Goal: Task Accomplishment & Management: Use online tool/utility

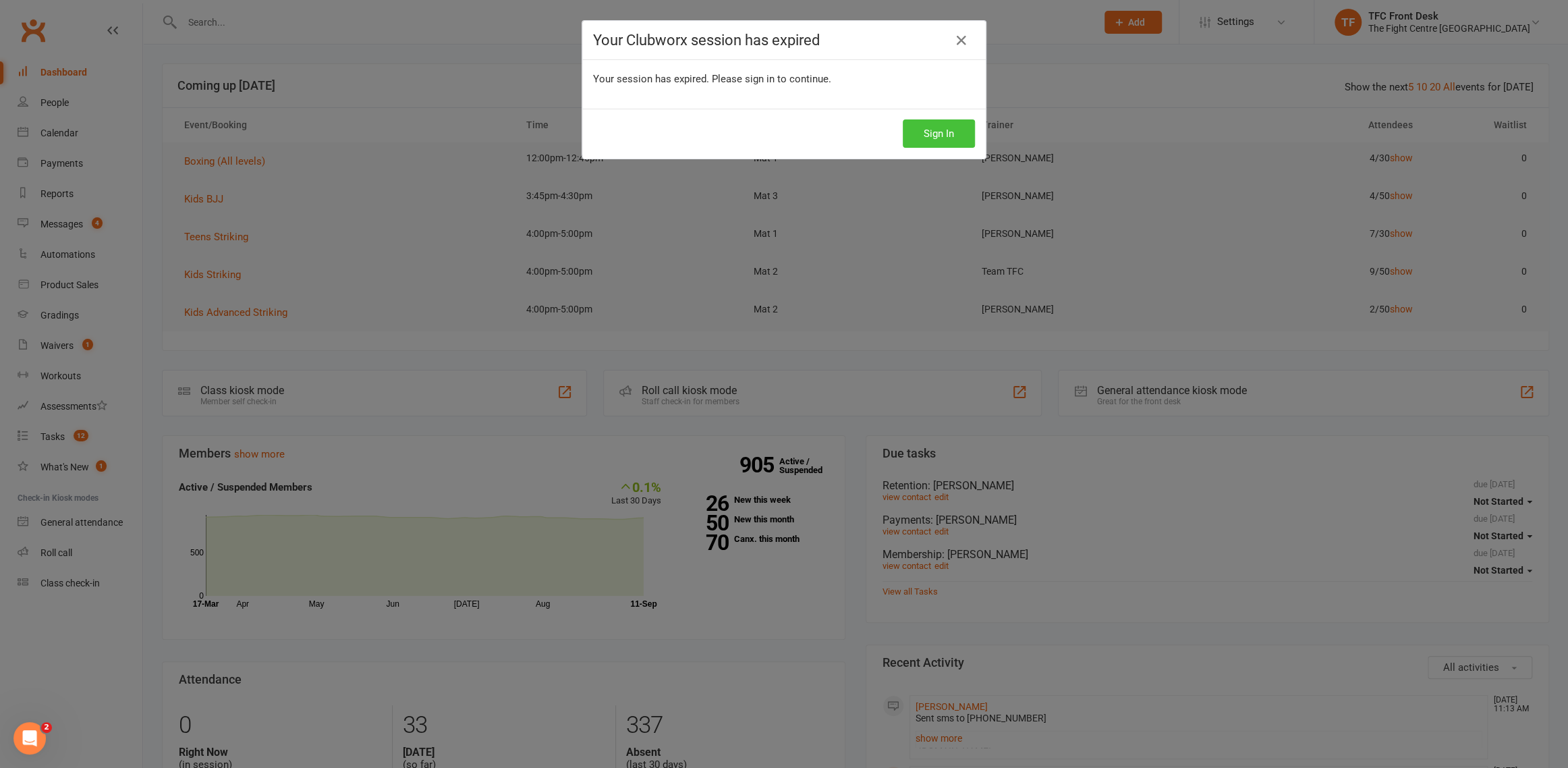
click at [949, 132] on button "Sign In" at bounding box center [939, 134] width 72 height 29
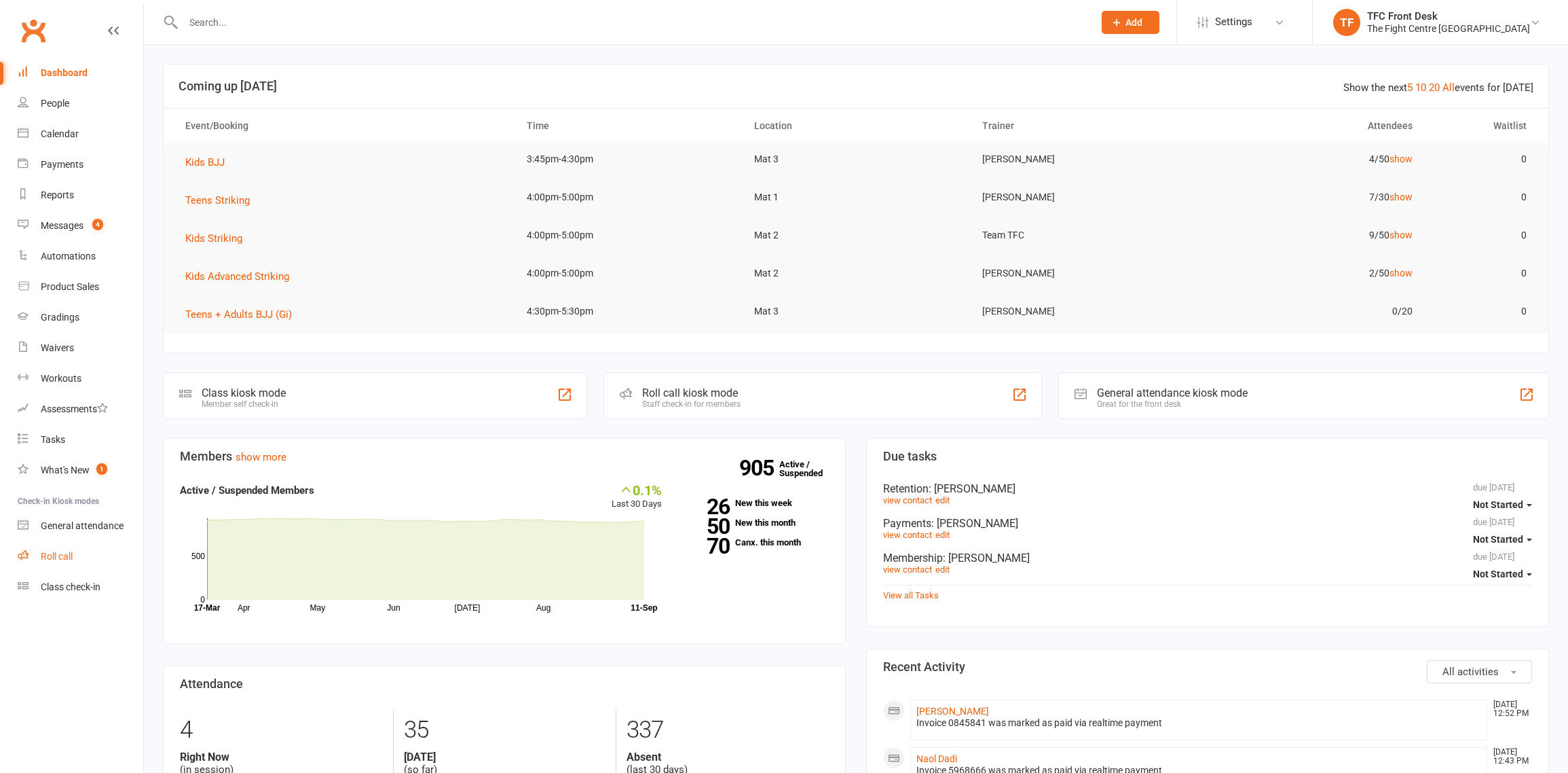
click at [50, 563] on link "Roll call" at bounding box center [81, 556] width 126 height 31
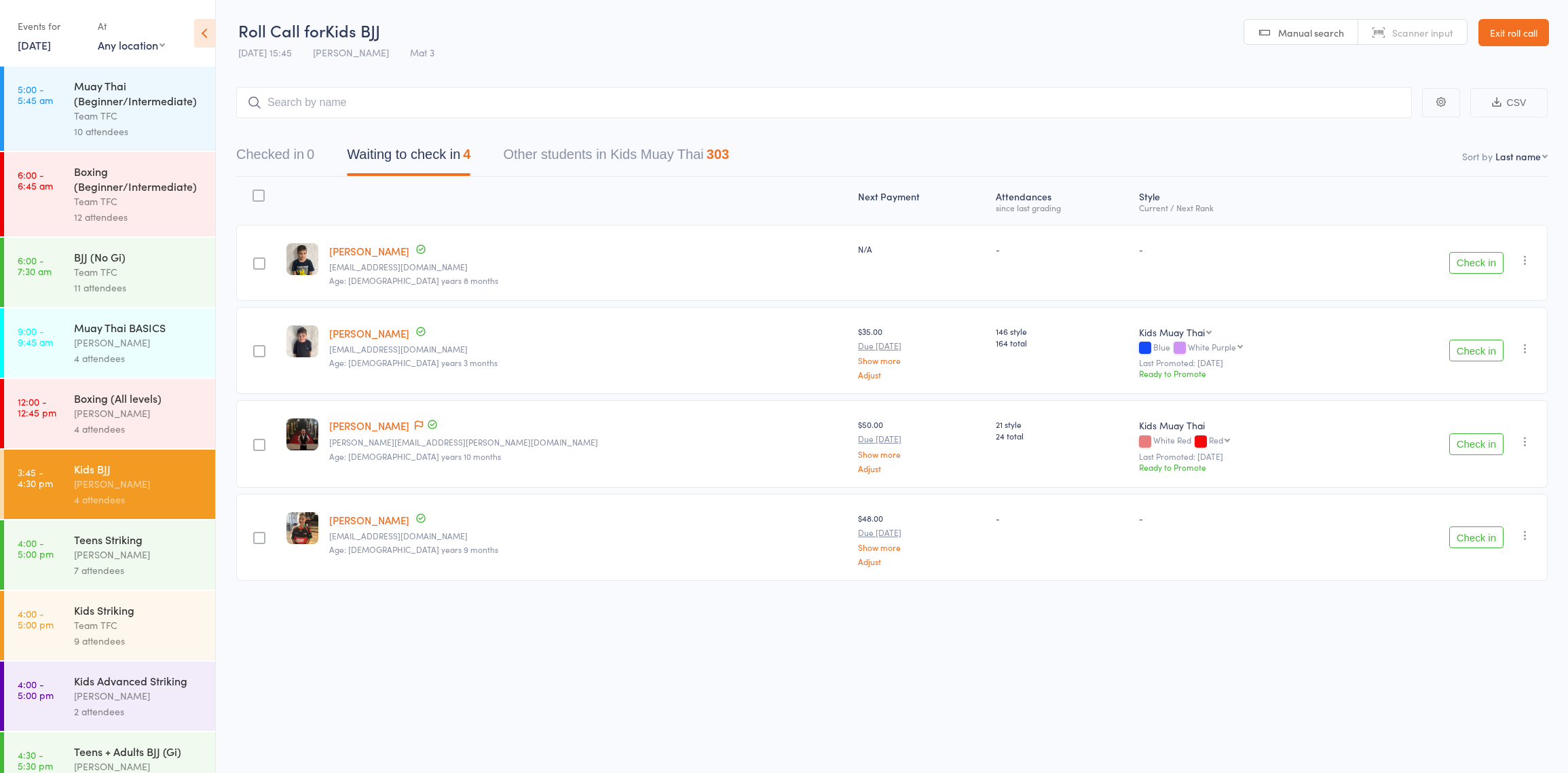
click at [147, 416] on div "[PERSON_NAME]" at bounding box center [139, 413] width 130 height 16
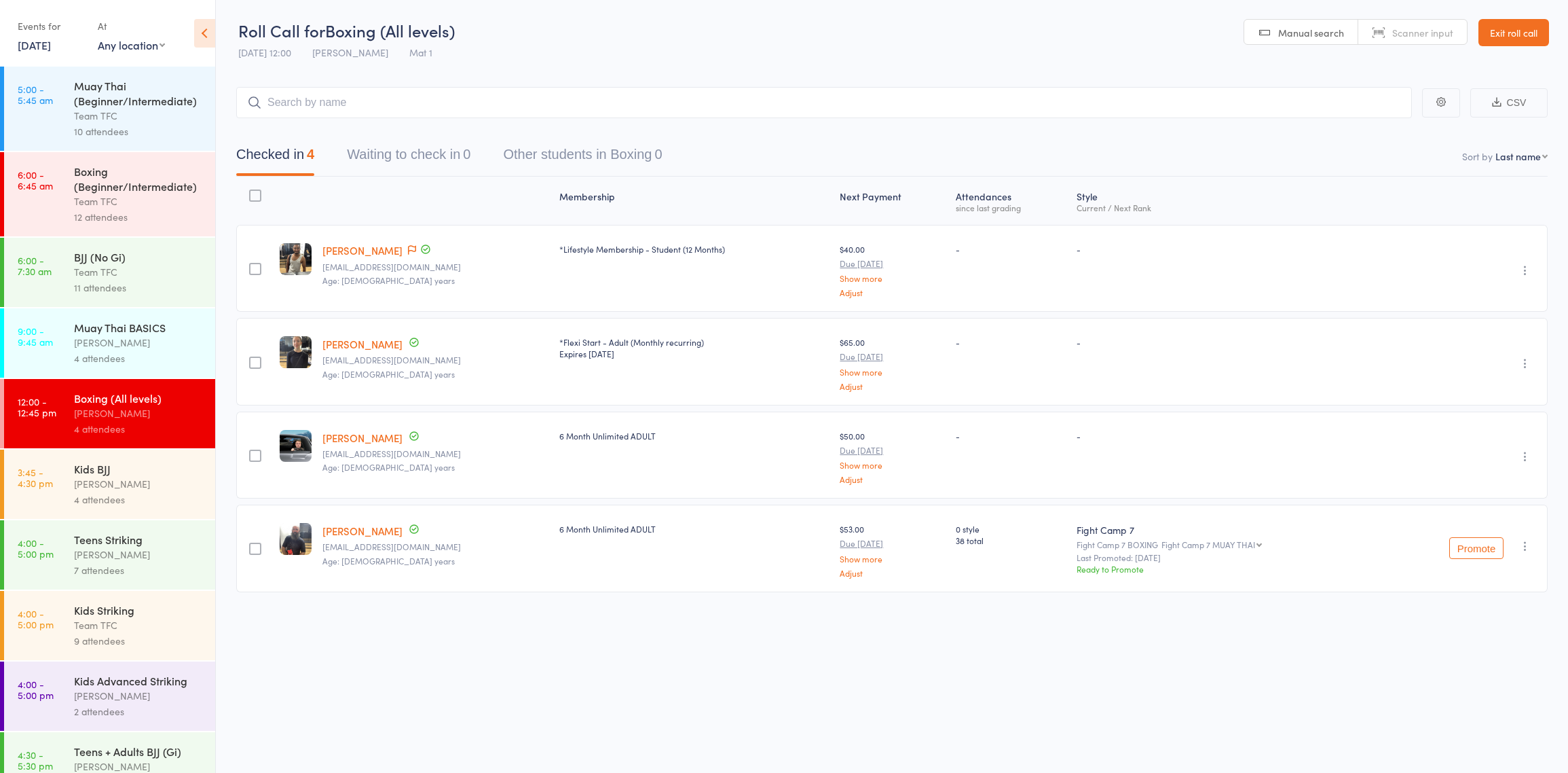
click at [150, 211] on div "12 attendees" at bounding box center [139, 217] width 130 height 16
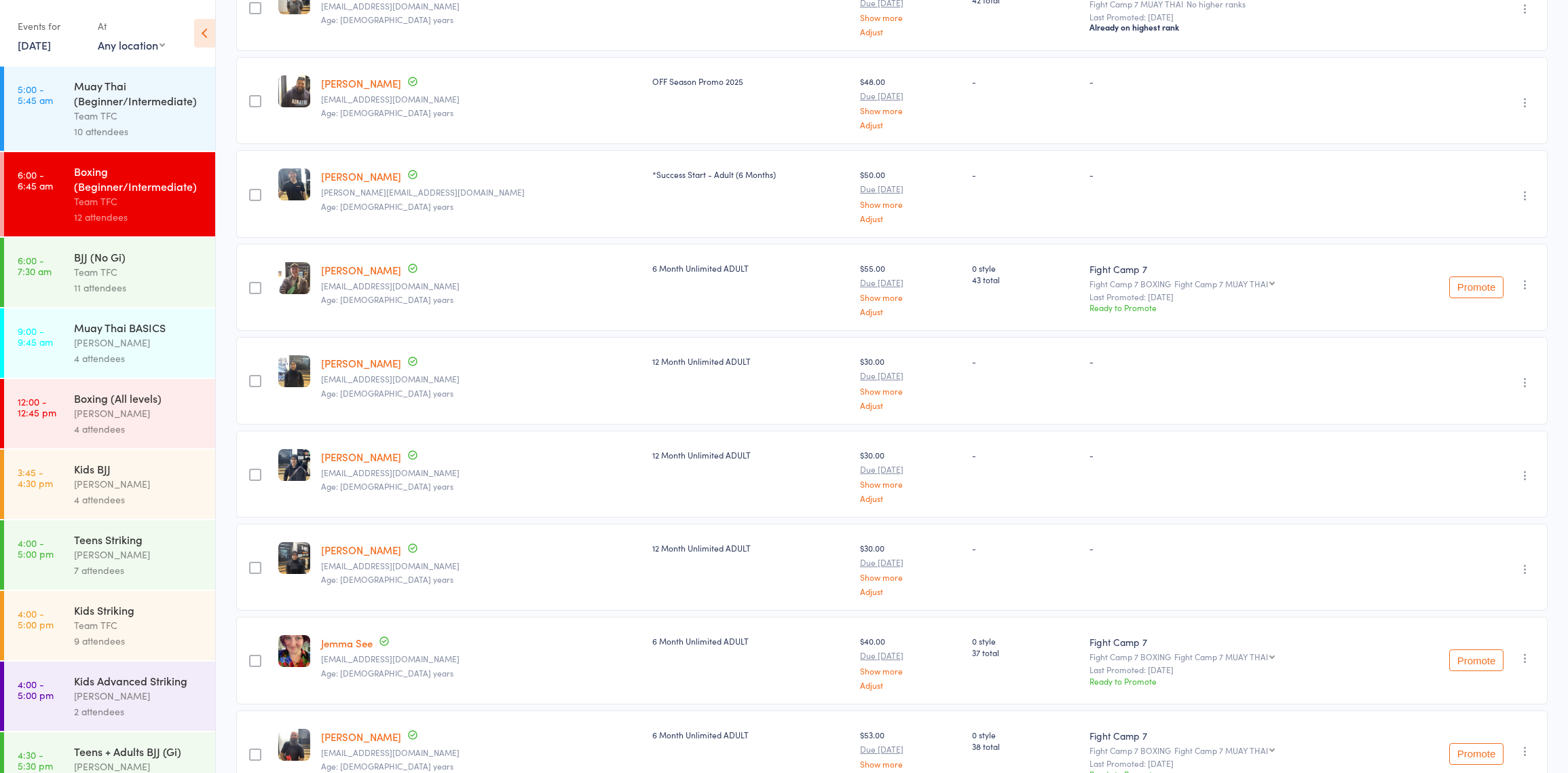
scroll to position [607, 0]
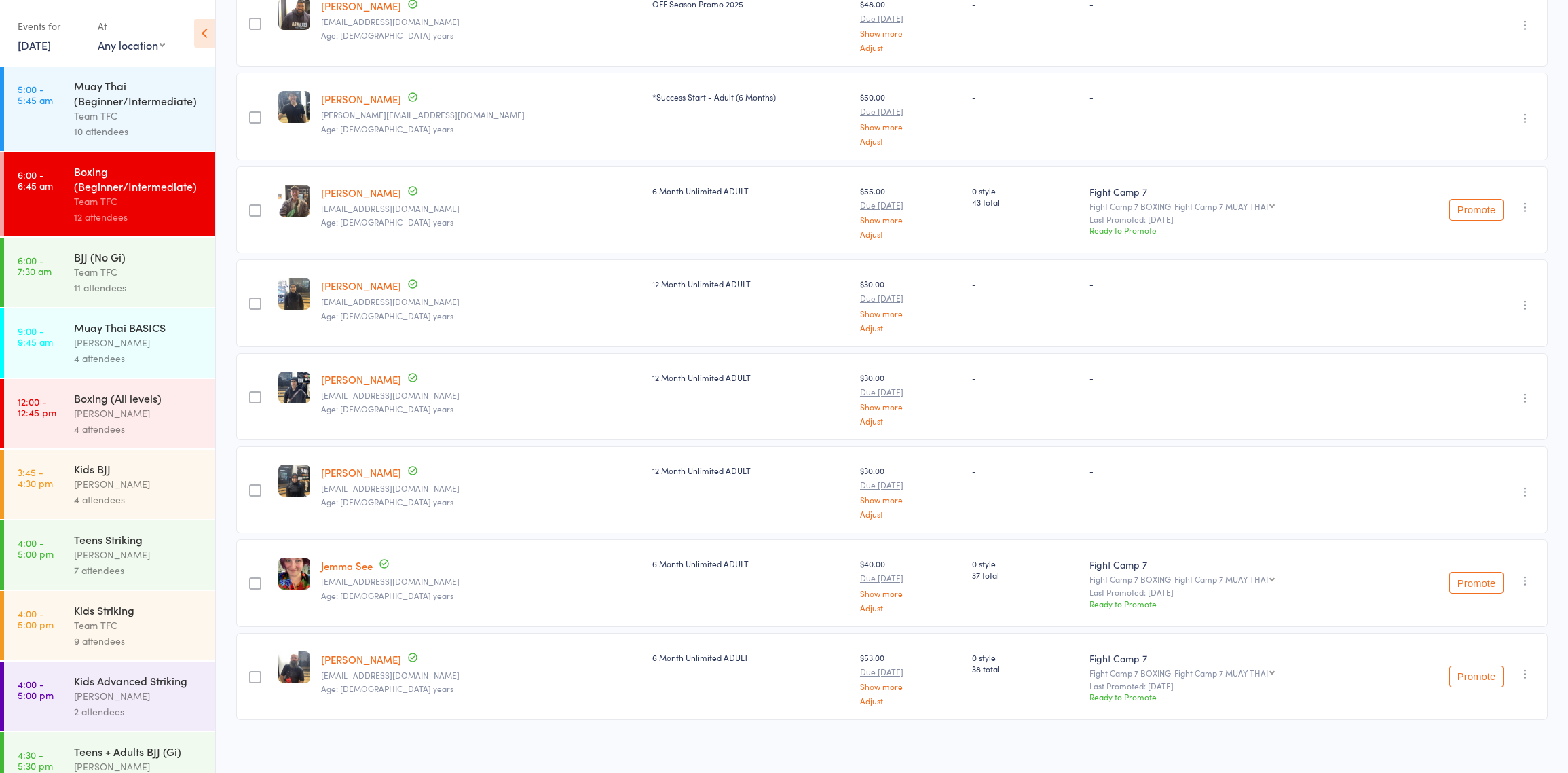
click at [172, 416] on div "[PERSON_NAME]" at bounding box center [139, 413] width 130 height 16
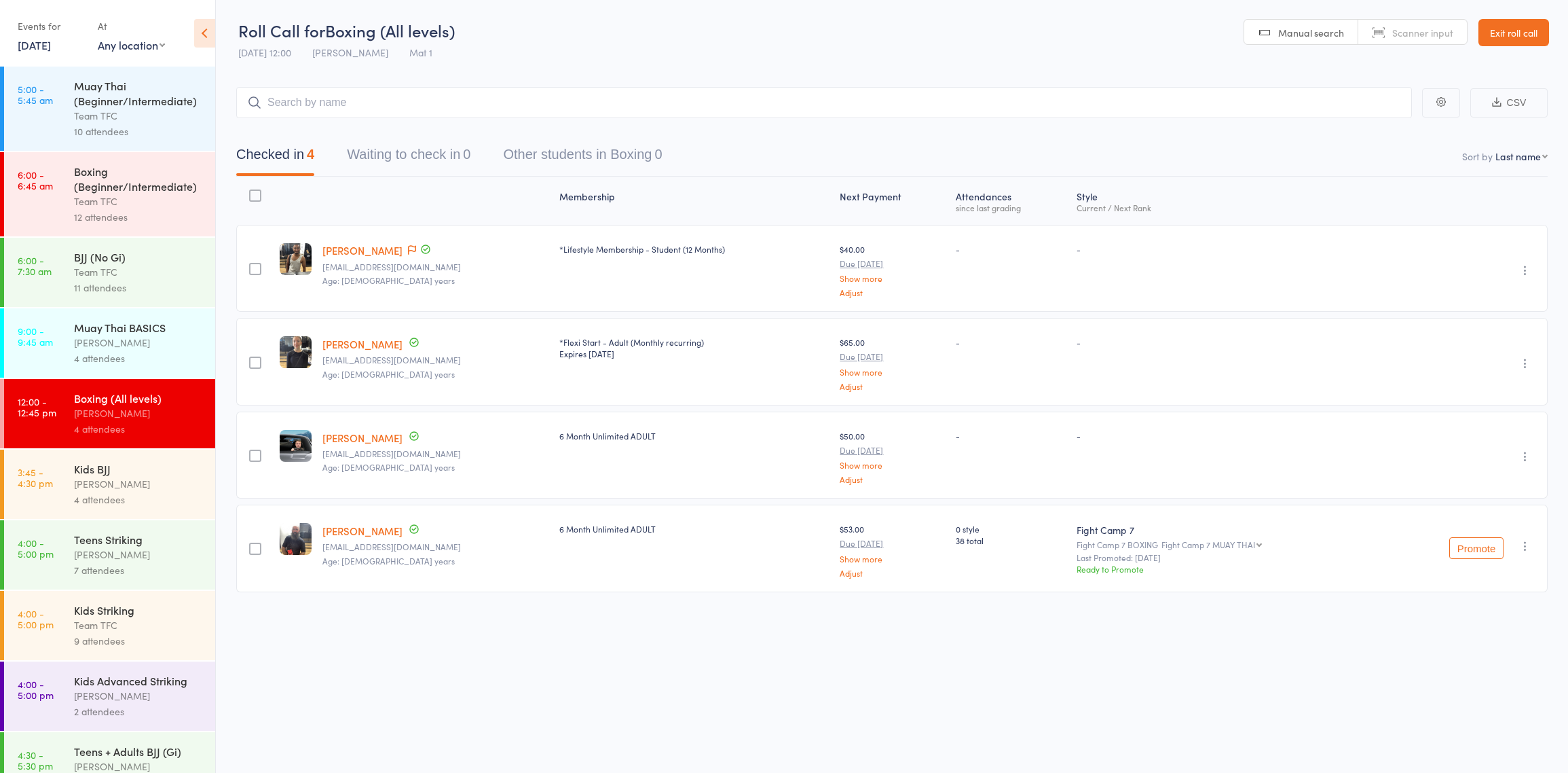
click at [144, 133] on div "10 attendees" at bounding box center [139, 131] width 130 height 16
